Goal: Check status

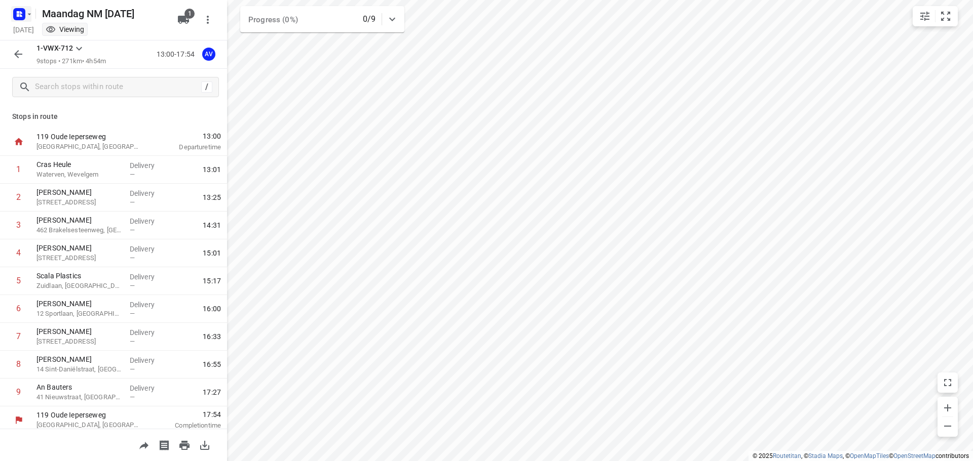
click at [26, 15] on icon "button" at bounding box center [29, 14] width 8 height 8
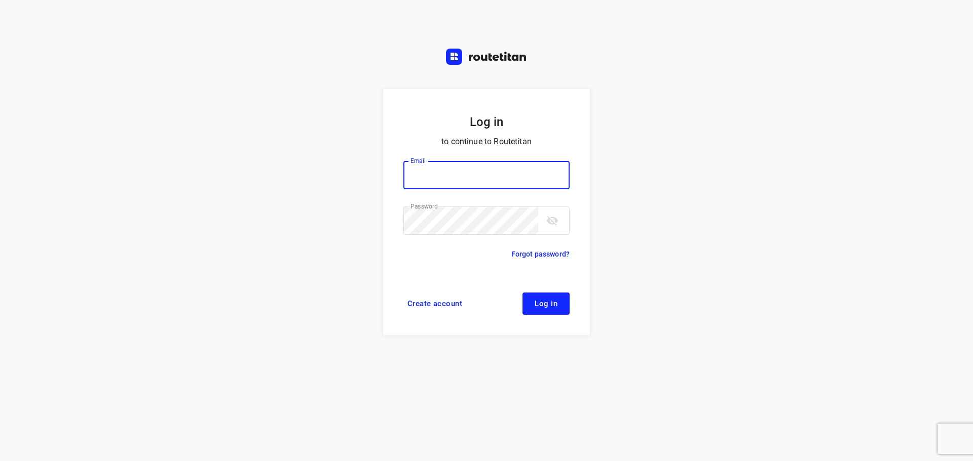
type input "didier@areco.be"
click at [548, 302] on span "Log in" at bounding box center [545, 304] width 23 height 8
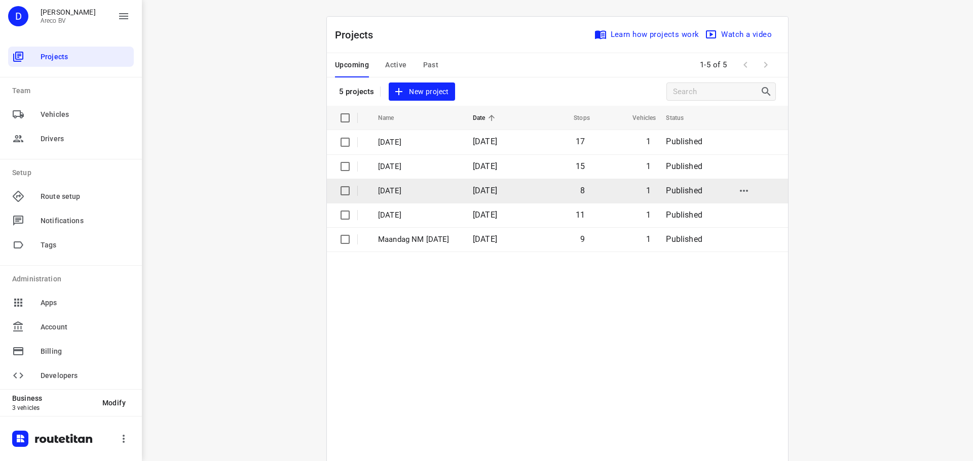
click at [448, 196] on p "[DATE]" at bounding box center [418, 191] width 80 height 12
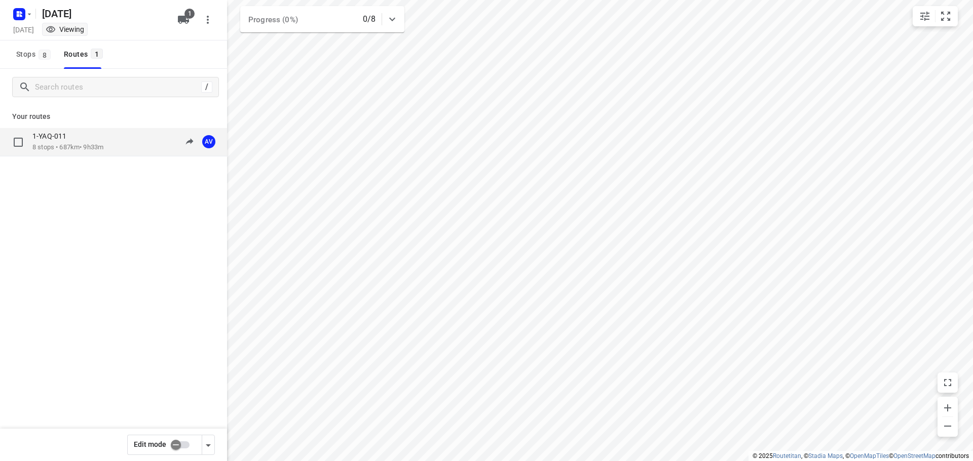
click at [109, 143] on div "1-YAQ-011 8 stops • 687km • 9h33m 09:00-18:33 AV" at bounding box center [129, 142] width 195 height 21
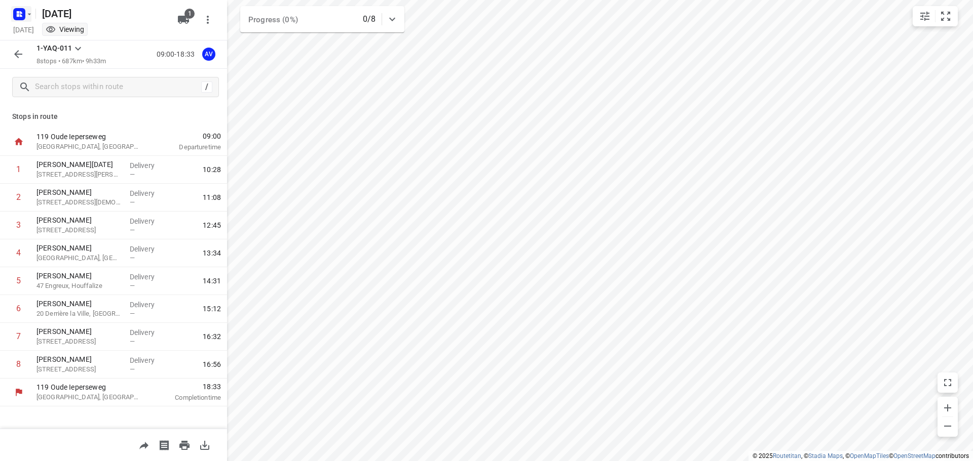
click at [22, 7] on icon "button" at bounding box center [19, 14] width 16 height 16
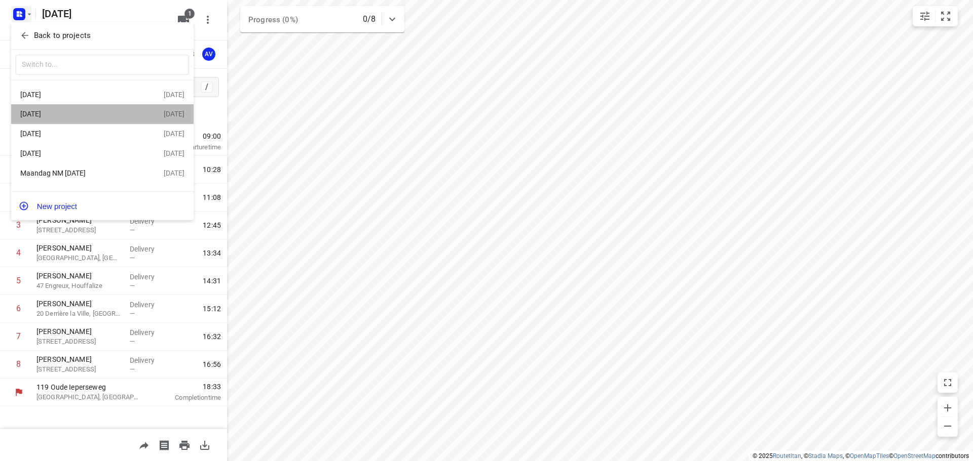
click at [104, 118] on div "[DATE]" at bounding box center [78, 114] width 117 height 8
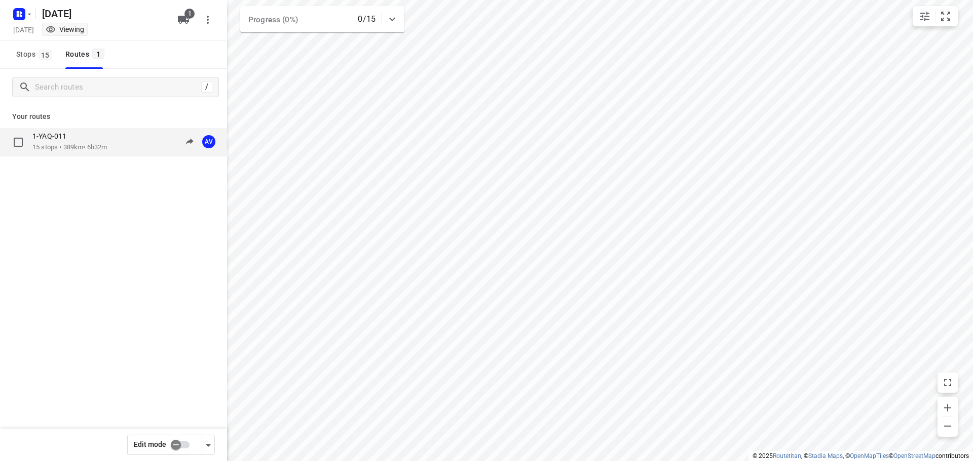
click at [130, 146] on div "1-YAQ-011 15 stops • 389km • 6h32m 09:00-15:32 AV" at bounding box center [129, 142] width 195 height 21
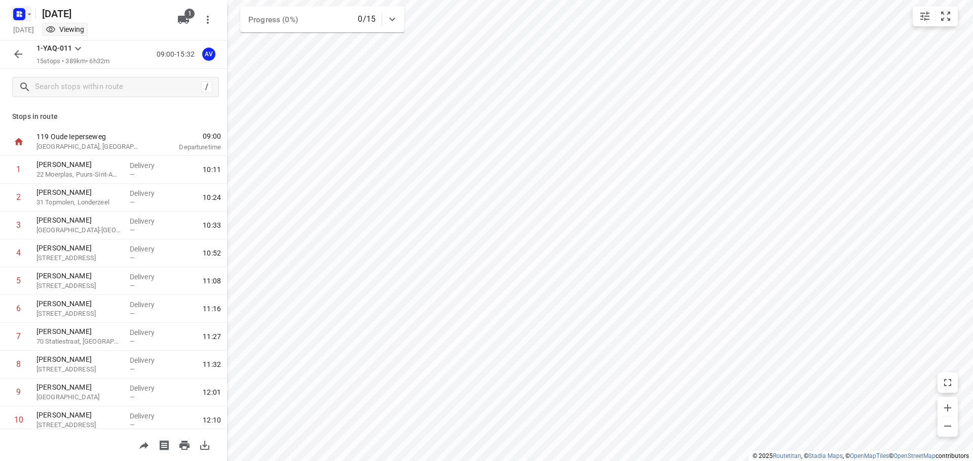
click at [20, 17] on rect "button" at bounding box center [19, 14] width 12 height 12
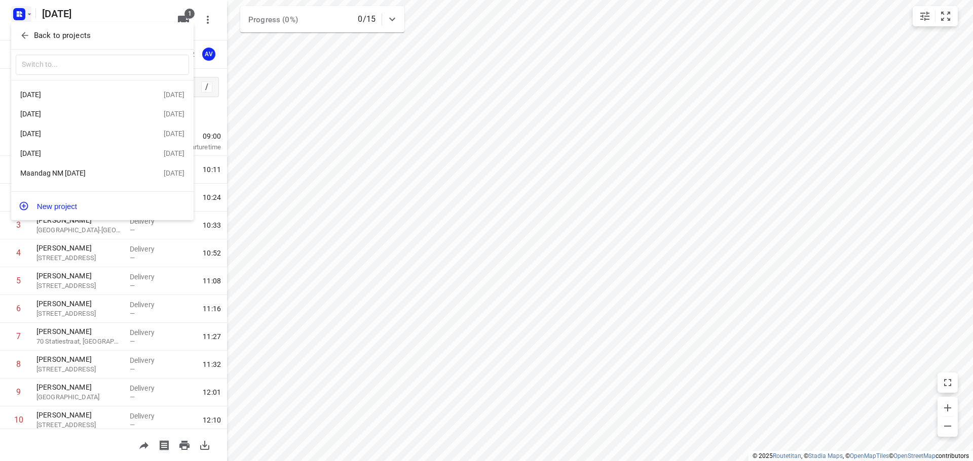
click at [78, 95] on div "[DATE]" at bounding box center [78, 95] width 117 height 8
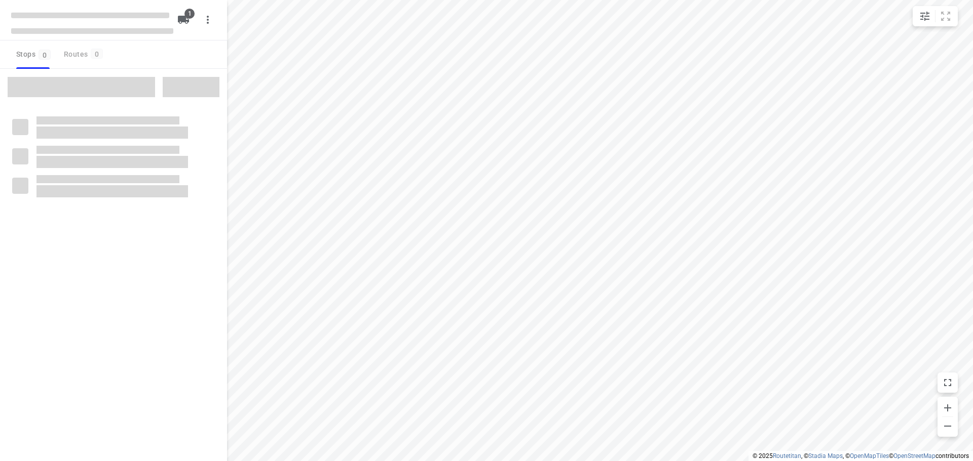
type input "distance"
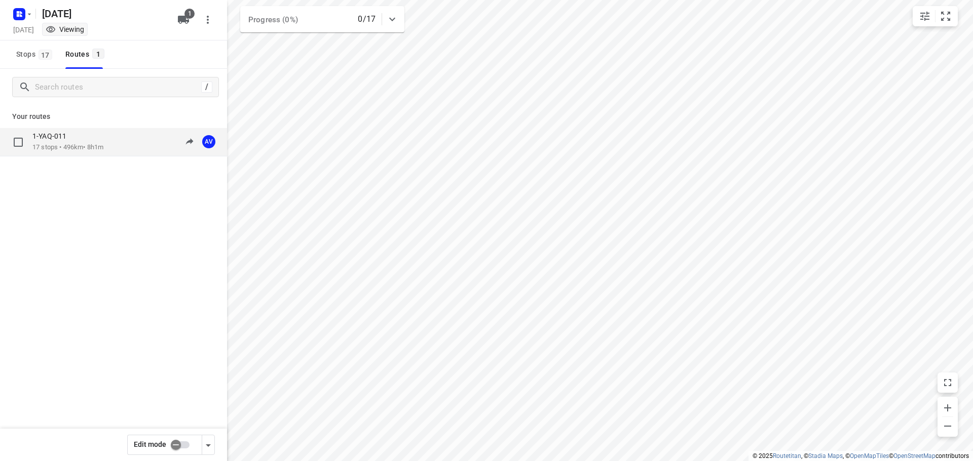
click at [113, 141] on div "1-YAQ-011 17 stops • 496km • 8h1m 09:00-17:01 AV" at bounding box center [129, 142] width 195 height 21
